Goal: Task Accomplishment & Management: Use online tool/utility

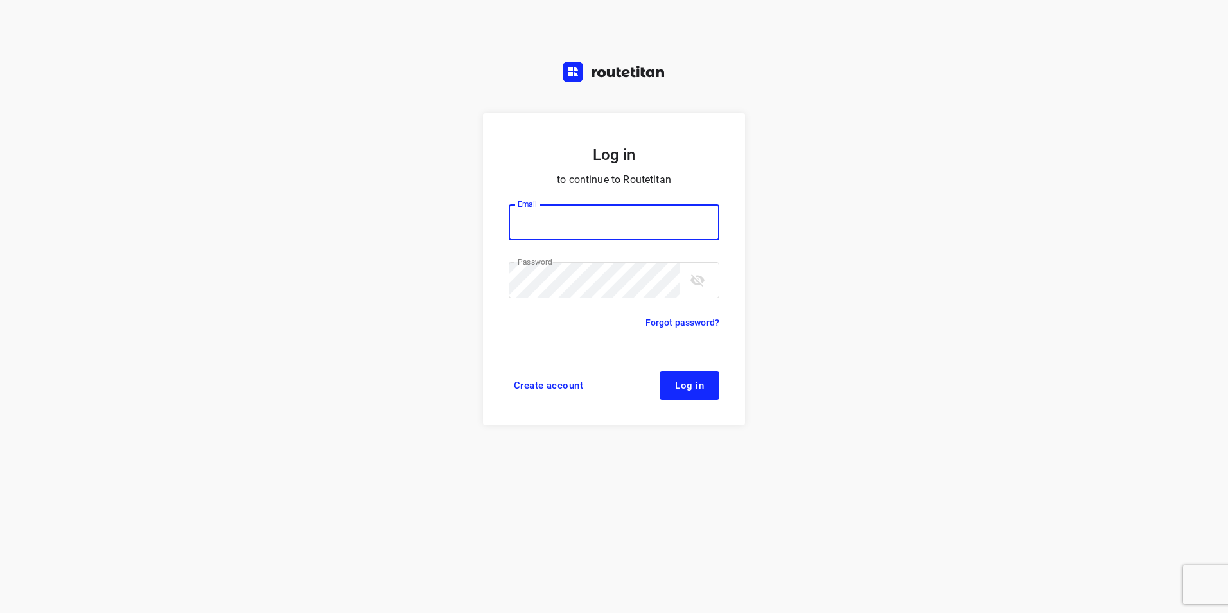
type input "[EMAIL_ADDRESS][DOMAIN_NAME]"
click at [698, 388] on span "Log in" at bounding box center [689, 385] width 29 height 10
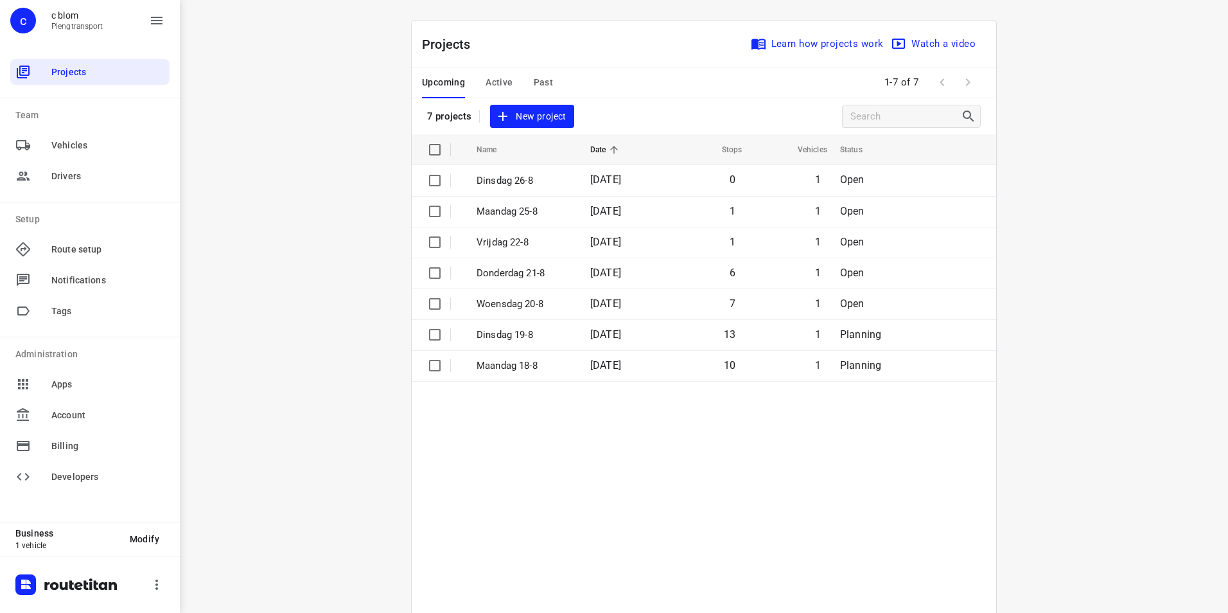
click at [1071, 276] on div "i © 2025 Routetitan , © Stadia Maps , © OpenMapTiles © OpenStreetMap contributo…" at bounding box center [704, 306] width 1048 height 613
